Goal: Task Accomplishment & Management: Use online tool/utility

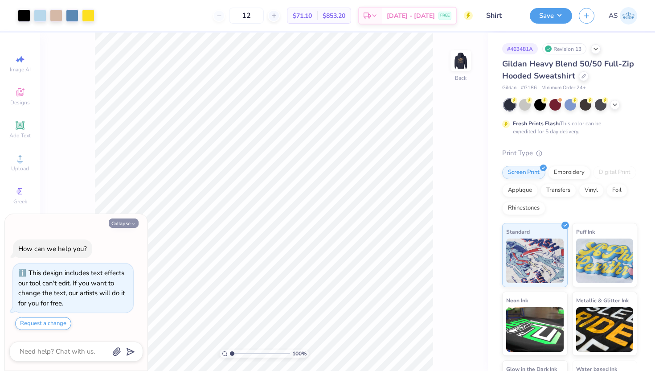
click at [124, 221] on button "Collapse" at bounding box center [124, 222] width 30 height 9
type textarea "x"
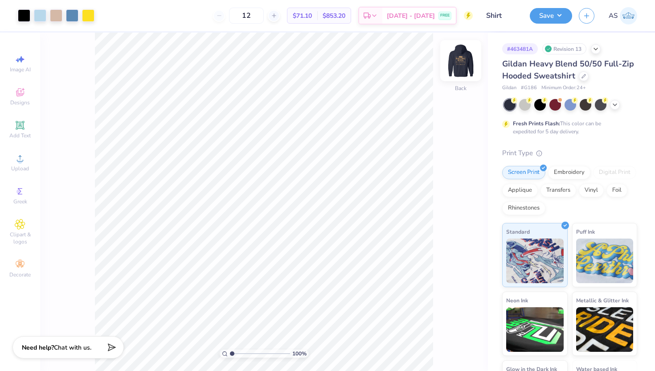
click at [466, 57] on img at bounding box center [461, 61] width 36 height 36
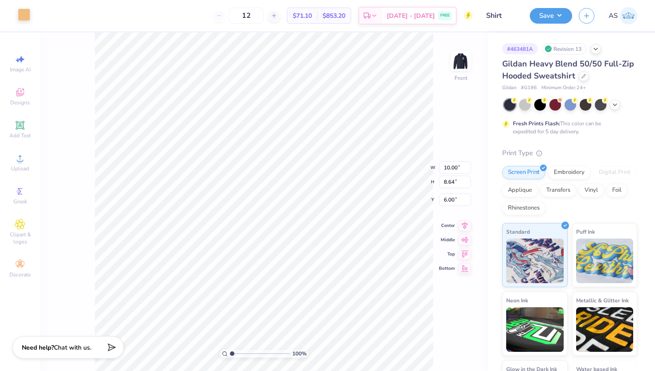
click at [25, 20] on div at bounding box center [24, 14] width 12 height 12
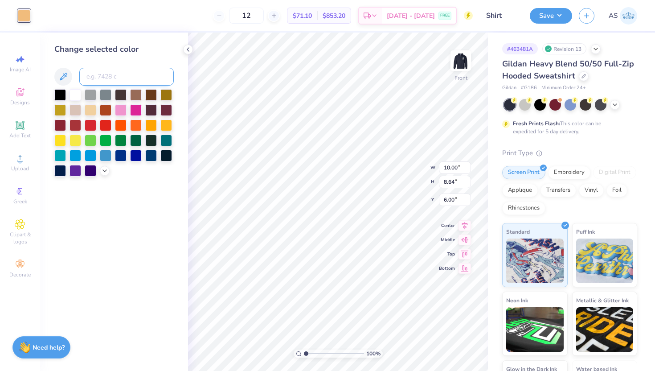
click at [120, 75] on input at bounding box center [126, 77] width 94 height 18
type input "290"
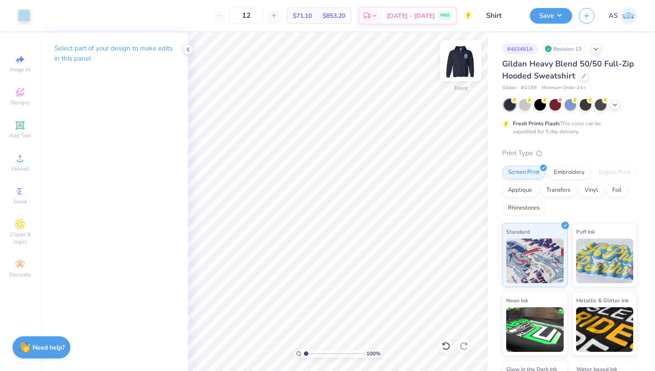
click at [451, 65] on img at bounding box center [461, 61] width 36 height 36
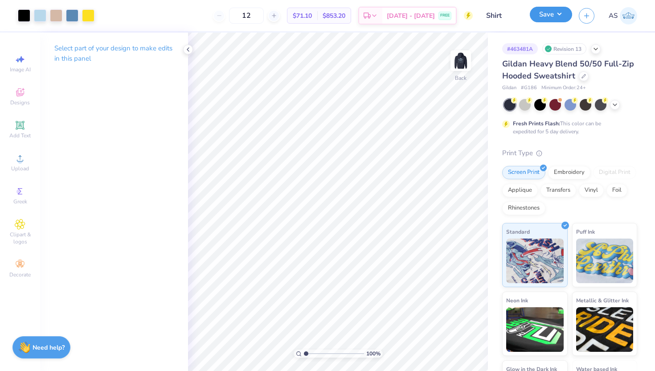
click at [539, 19] on button "Save" at bounding box center [551, 15] width 42 height 16
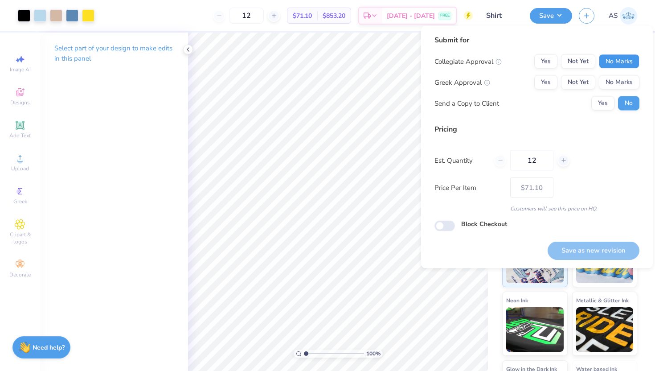
click at [613, 64] on button "No Marks" at bounding box center [619, 61] width 41 height 14
click at [617, 85] on button "No Marks" at bounding box center [619, 82] width 41 height 14
click at [583, 249] on button "Save as new revision" at bounding box center [593, 250] width 92 height 18
type input "$71.10"
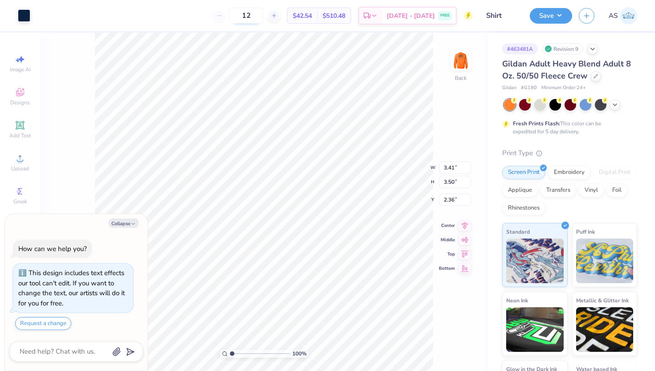
type textarea "x"
click at [448, 167] on input "3.41" at bounding box center [455, 167] width 32 height 12
type input "3.9"
type textarea "x"
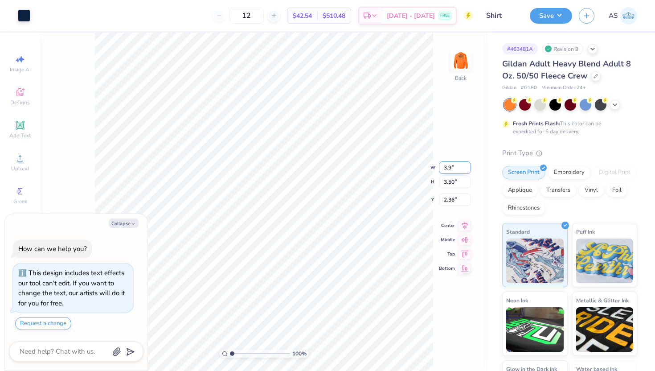
type input "3.90"
type input "4.00"
type input "2.11"
type textarea "x"
click at [450, 196] on input "2.11" at bounding box center [455, 192] width 32 height 12
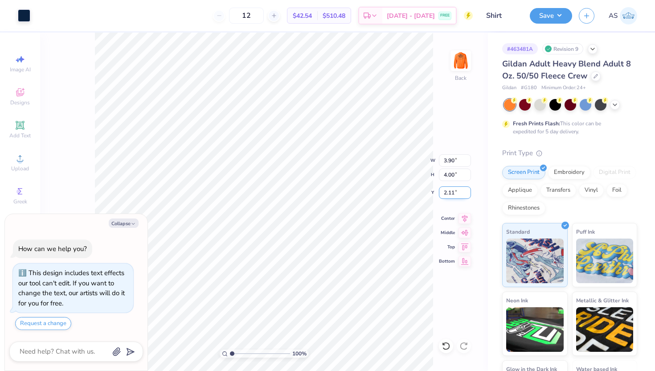
click at [450, 196] on input "2.11" at bounding box center [455, 192] width 32 height 12
type input "3"
type textarea "x"
type input "3.00"
click at [459, 58] on img at bounding box center [461, 61] width 36 height 36
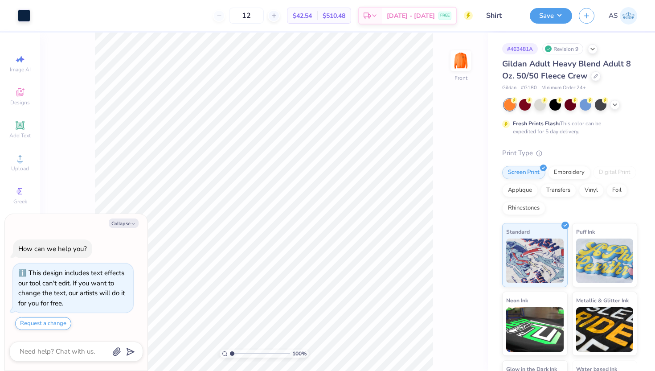
click at [459, 58] on img at bounding box center [461, 61] width 18 height 18
click at [545, 11] on button "Save" at bounding box center [551, 15] width 42 height 16
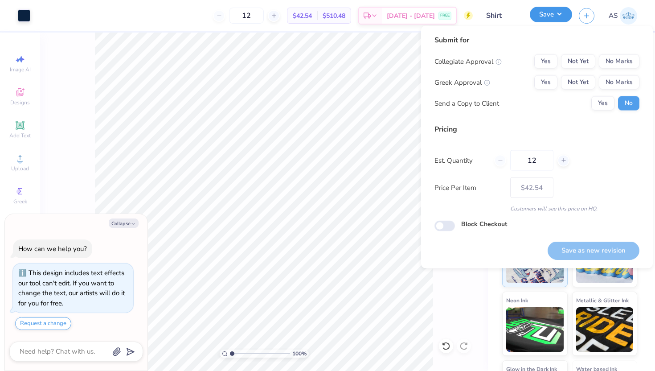
type textarea "x"
click at [612, 58] on button "No Marks" at bounding box center [619, 61] width 41 height 14
click at [618, 81] on button "No Marks" at bounding box center [619, 82] width 41 height 14
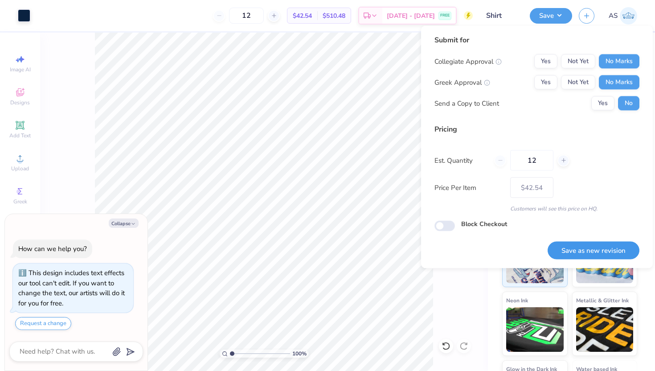
click at [586, 257] on button "Save as new revision" at bounding box center [593, 250] width 92 height 18
type input "$42.54"
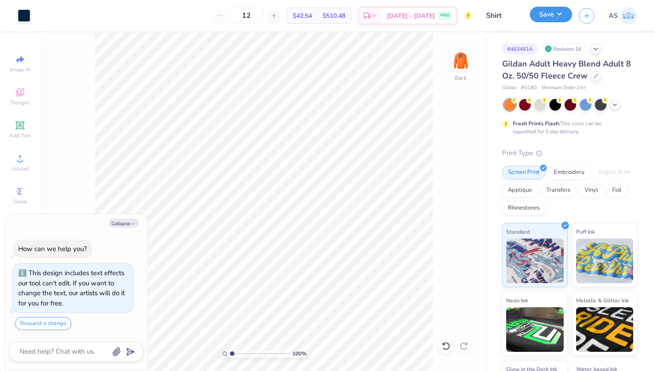
click at [545, 16] on button "Save" at bounding box center [551, 15] width 42 height 16
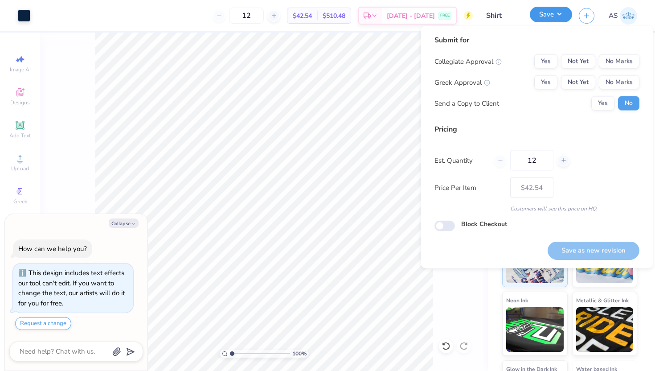
type textarea "x"
click at [619, 61] on button "No Marks" at bounding box center [619, 61] width 41 height 14
click at [616, 82] on button "No Marks" at bounding box center [619, 82] width 41 height 14
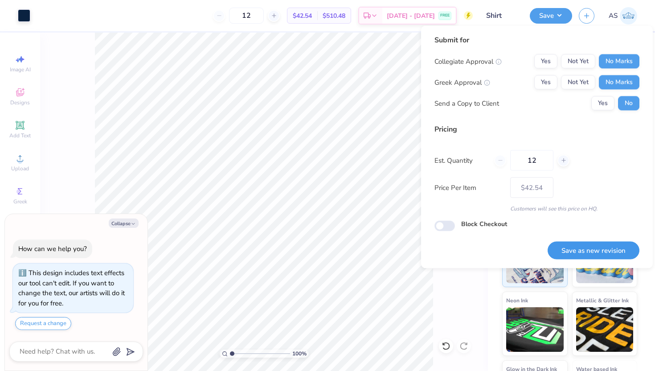
click at [569, 245] on button "Save as new revision" at bounding box center [593, 250] width 92 height 18
type input "$42.54"
click at [128, 222] on button "Collapse" at bounding box center [124, 222] width 30 height 9
type textarea "x"
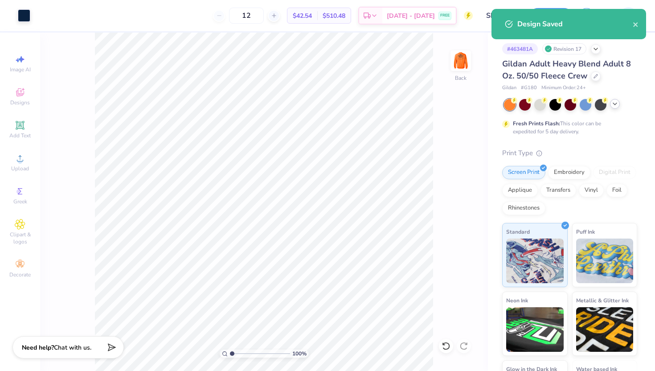
click at [613, 106] on icon at bounding box center [614, 103] width 7 height 7
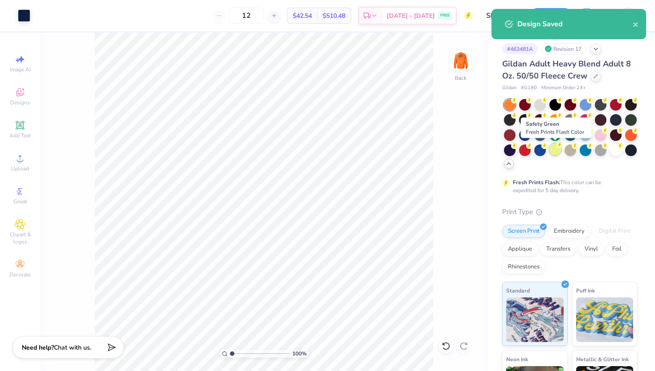
click at [556, 151] on div at bounding box center [555, 149] width 12 height 12
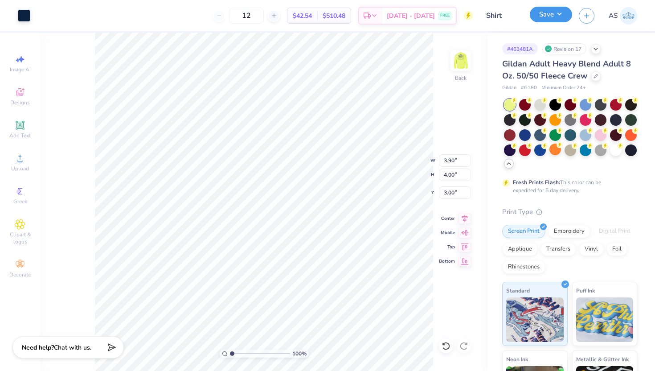
click at [541, 20] on button "Save" at bounding box center [551, 15] width 42 height 16
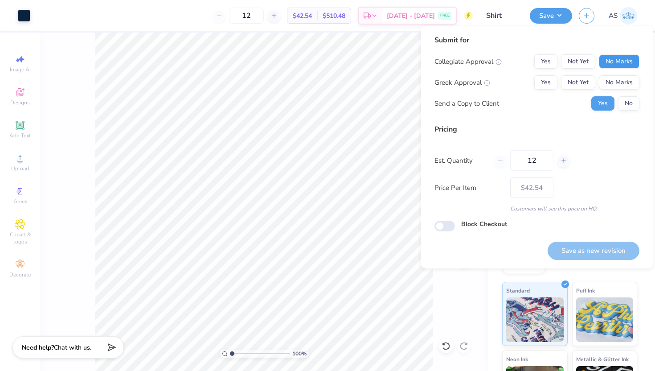
click at [613, 55] on button "No Marks" at bounding box center [619, 61] width 41 height 14
click at [614, 75] on button "No Marks" at bounding box center [619, 82] width 41 height 14
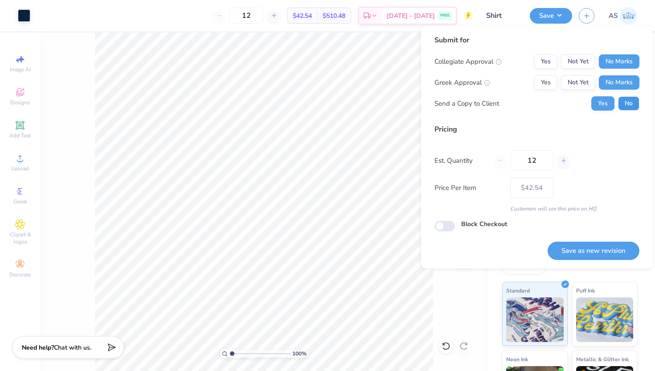
click at [625, 100] on button "No" at bounding box center [628, 103] width 21 height 14
click at [583, 242] on button "Save as new revision" at bounding box center [593, 250] width 92 height 18
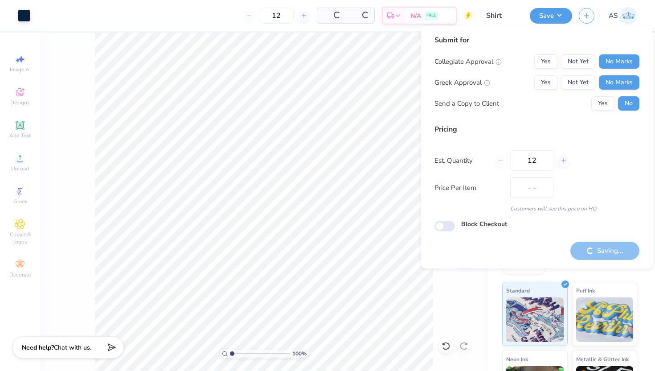
type input "$42.54"
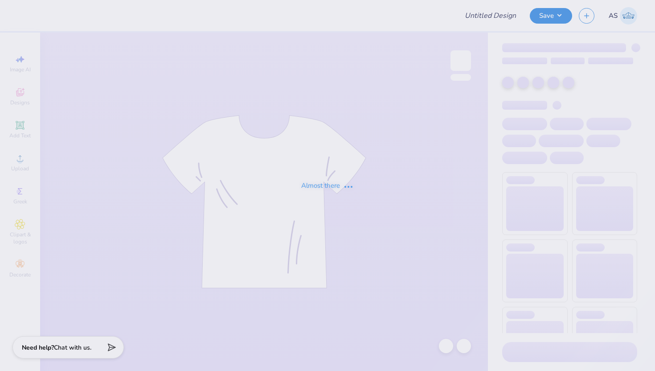
type input "Shirt"
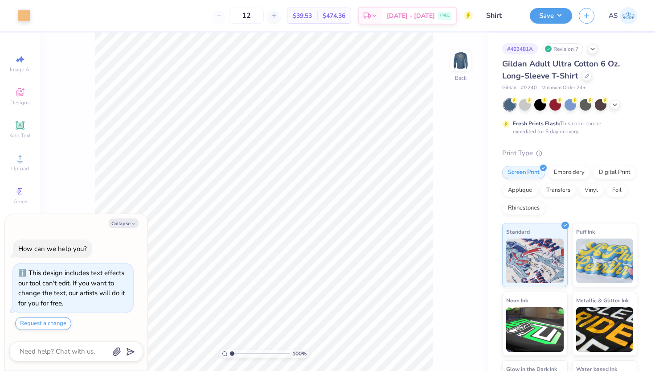
click at [118, 228] on div "Collapse How can we help you? This design includes text effects our tool can't …" at bounding box center [76, 292] width 143 height 157
click at [126, 221] on button "Collapse" at bounding box center [124, 222] width 30 height 9
type textarea "x"
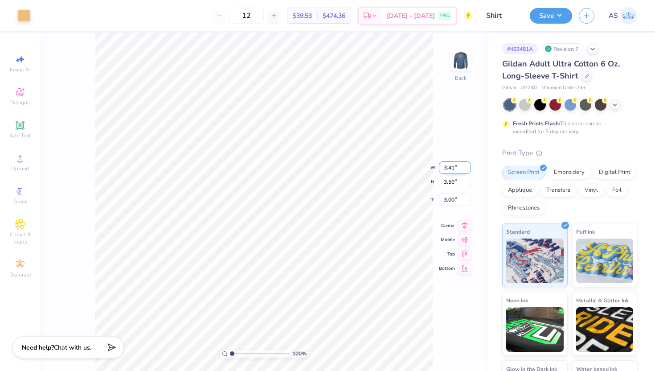
click at [446, 167] on input "3.41" at bounding box center [455, 167] width 32 height 12
type input "3.90"
type input "4.00"
type input "2.75"
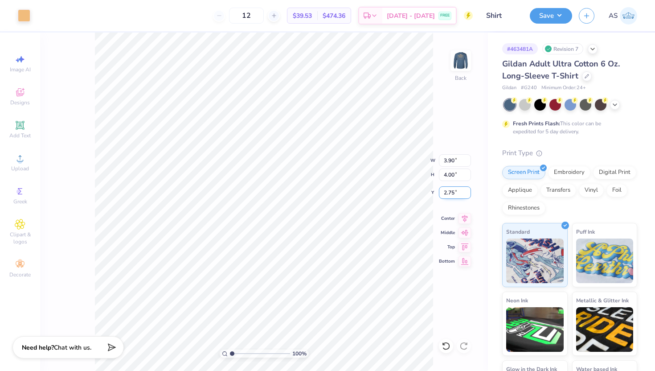
click at [440, 188] on input "2.75" at bounding box center [455, 192] width 32 height 12
type input "3.00"
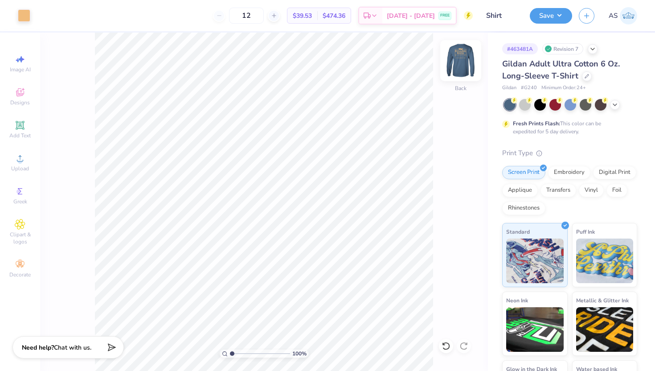
click at [455, 69] on img at bounding box center [461, 61] width 36 height 36
click at [455, 69] on img at bounding box center [461, 61] width 18 height 18
click at [542, 18] on button "Save" at bounding box center [551, 15] width 42 height 16
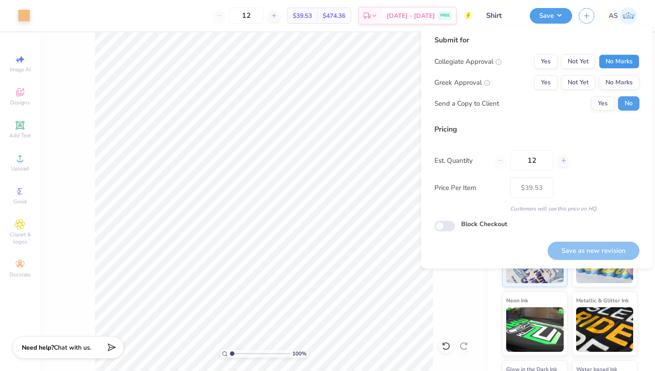
click at [606, 65] on button "No Marks" at bounding box center [619, 61] width 41 height 14
click at [615, 85] on button "No Marks" at bounding box center [619, 82] width 41 height 14
click at [567, 253] on button "Save as new revision" at bounding box center [593, 250] width 92 height 18
type input "$39.53"
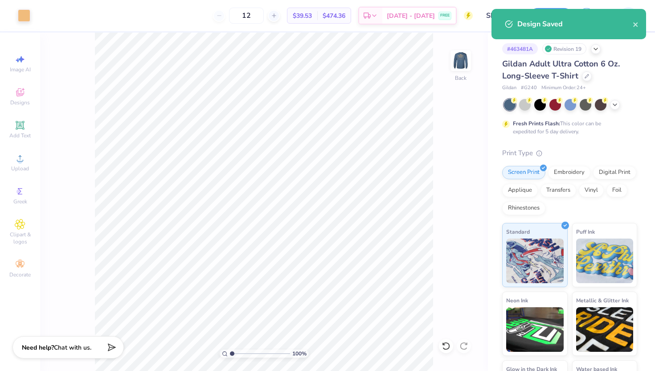
click at [619, 106] on div at bounding box center [570, 105] width 133 height 12
click at [617, 106] on icon at bounding box center [614, 103] width 7 height 7
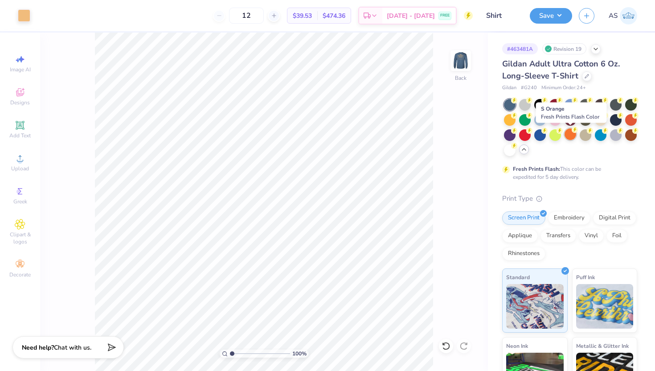
click at [570, 136] on div at bounding box center [570, 134] width 12 height 12
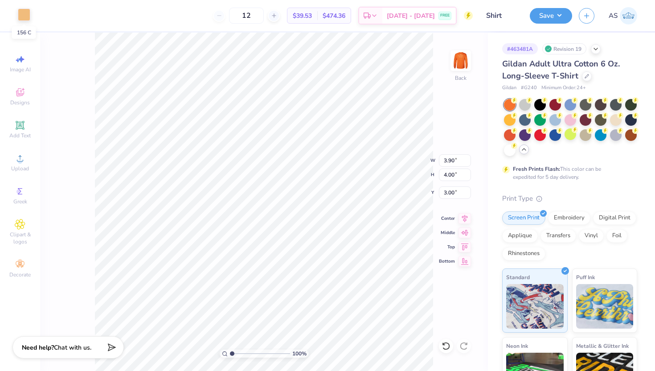
click at [20, 9] on div at bounding box center [24, 14] width 12 height 12
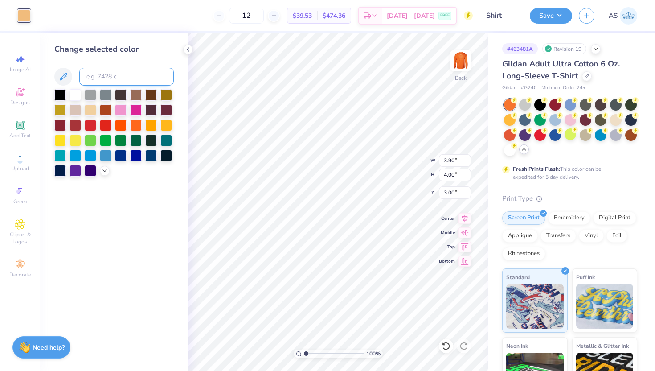
click at [115, 78] on input at bounding box center [126, 77] width 94 height 18
type input "289"
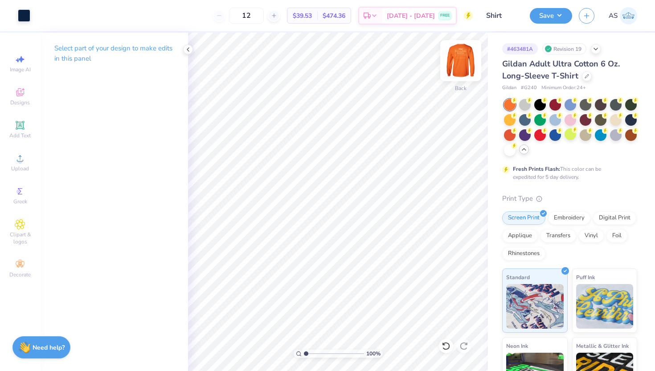
click at [466, 55] on img at bounding box center [461, 61] width 36 height 36
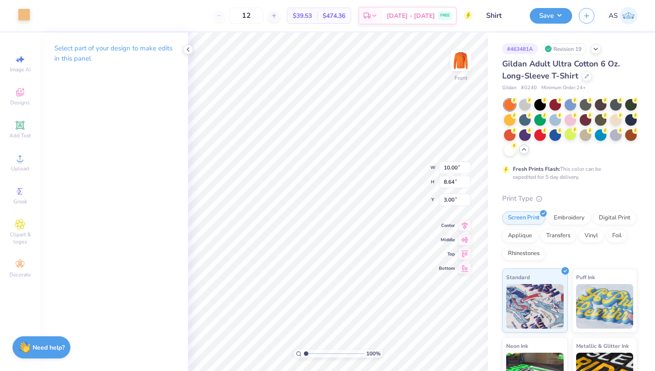
click at [30, 19] on div at bounding box center [24, 14] width 12 height 12
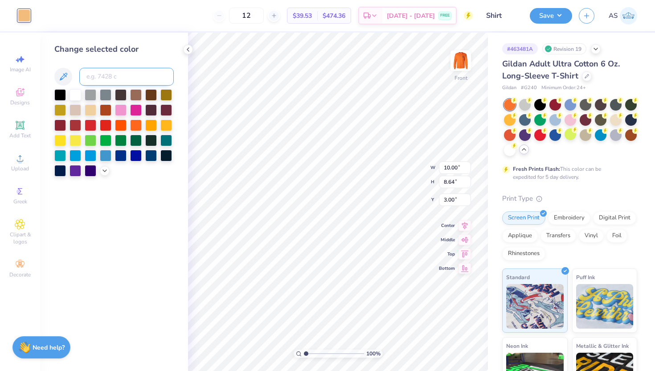
click at [110, 73] on input at bounding box center [126, 77] width 94 height 18
type input "289"
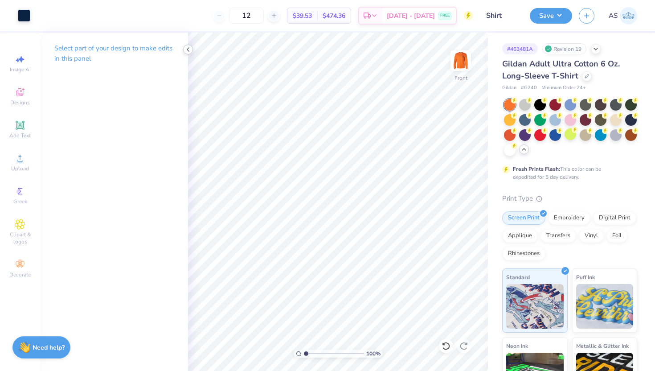
click at [189, 49] on icon at bounding box center [187, 49] width 7 height 7
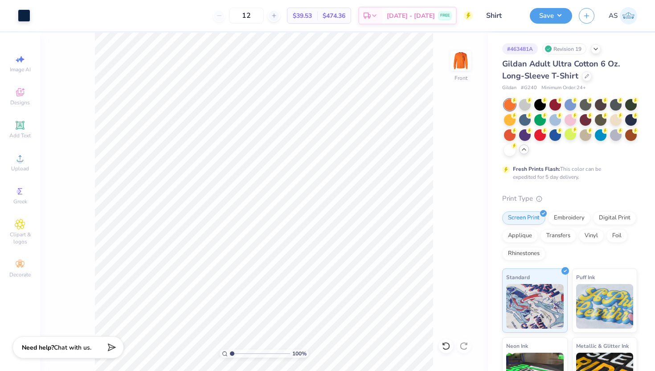
click at [472, 65] on div "100 % Front" at bounding box center [264, 202] width 448 height 338
click at [460, 64] on img at bounding box center [461, 61] width 36 height 36
click at [460, 60] on img at bounding box center [461, 61] width 36 height 36
click at [540, 19] on button "Save" at bounding box center [551, 15] width 42 height 16
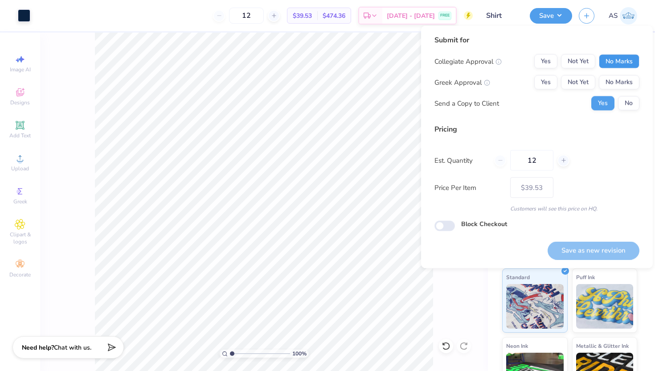
click at [618, 63] on button "No Marks" at bounding box center [619, 61] width 41 height 14
click at [618, 79] on button "No Marks" at bounding box center [619, 82] width 41 height 14
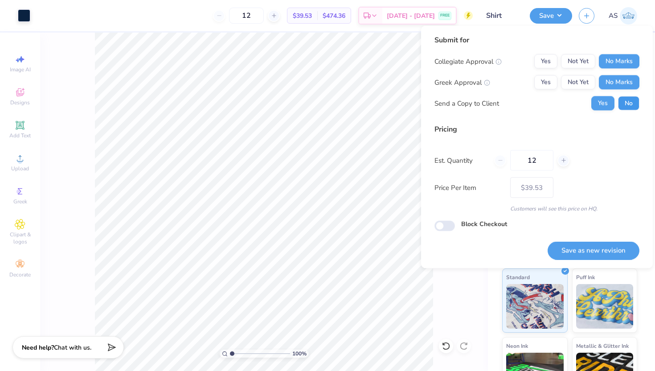
click at [630, 109] on button "No" at bounding box center [628, 103] width 21 height 14
click at [574, 241] on button "Save as new revision" at bounding box center [593, 250] width 92 height 18
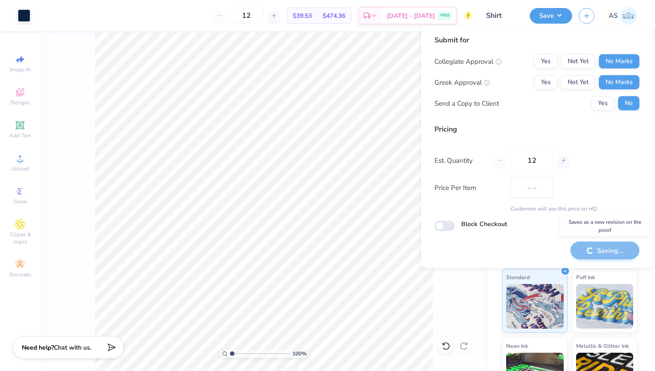
type input "$39.53"
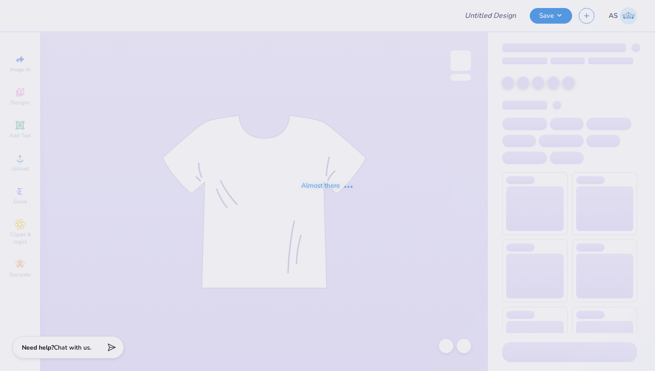
type input "Shirt"
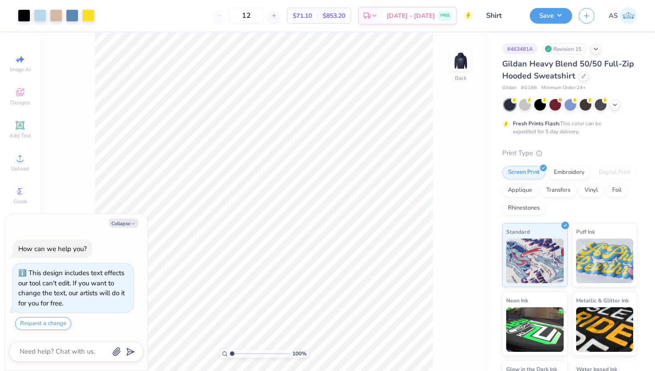
type textarea "x"
click at [448, 171] on input "4.30" at bounding box center [455, 167] width 32 height 12
type input "3.9"
type textarea "x"
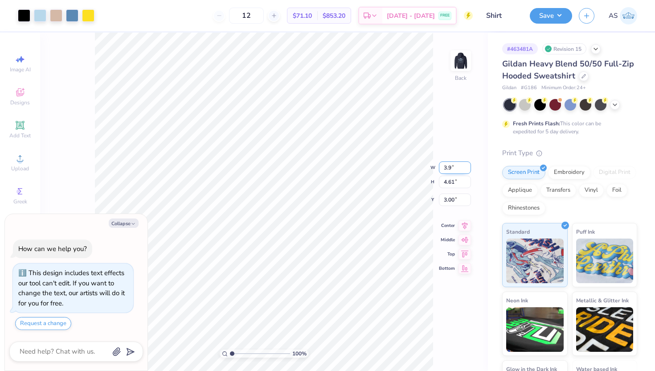
type input "3.90"
type input "4.18"
type input "3.21"
click at [441, 175] on input "4.18" at bounding box center [455, 174] width 32 height 12
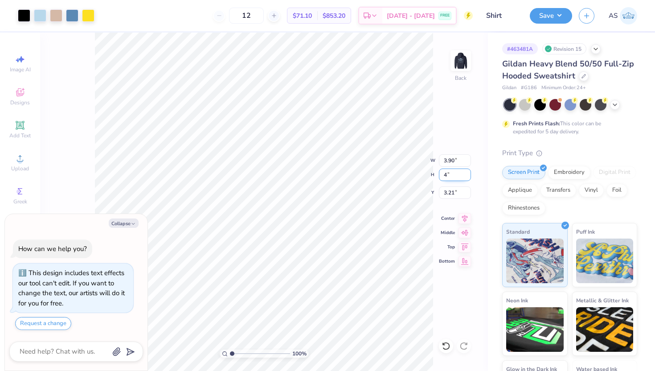
type input "4"
type textarea "x"
type input "3.73"
type input "4.00"
type input "3.30"
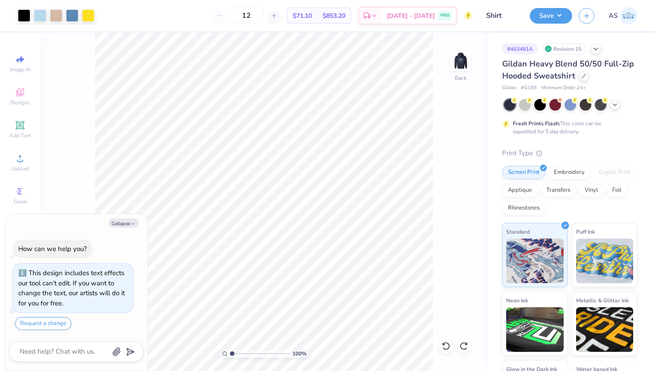
type textarea "x"
